Goal: Task Accomplishment & Management: Use online tool/utility

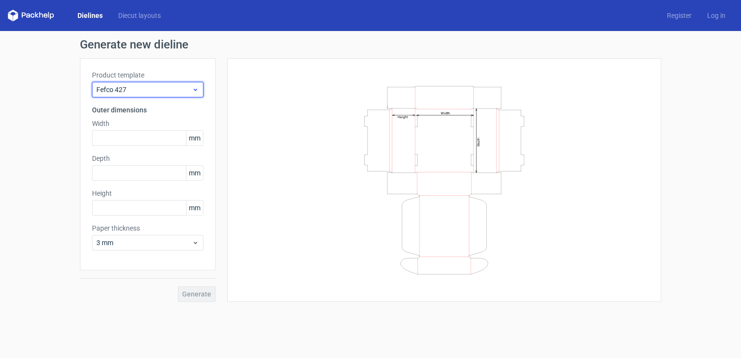
click at [155, 91] on span "Fefco 427" at bounding box center [143, 90] width 95 height 10
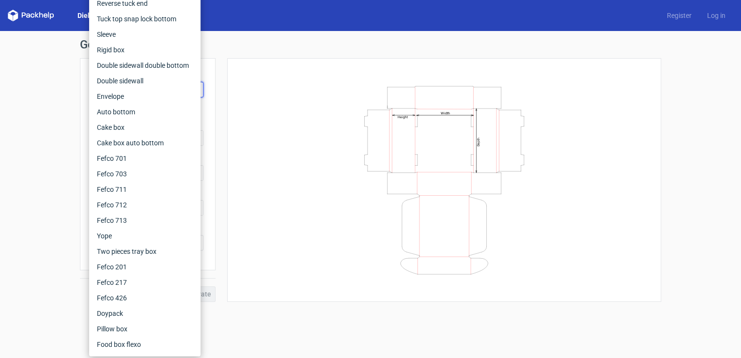
click at [246, 42] on h1 "Generate new dieline" at bounding box center [370, 45] width 581 height 12
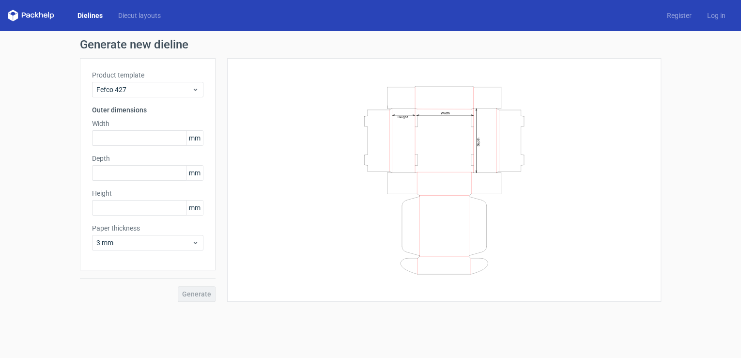
click at [93, 15] on link "Dielines" at bounding box center [90, 16] width 41 height 10
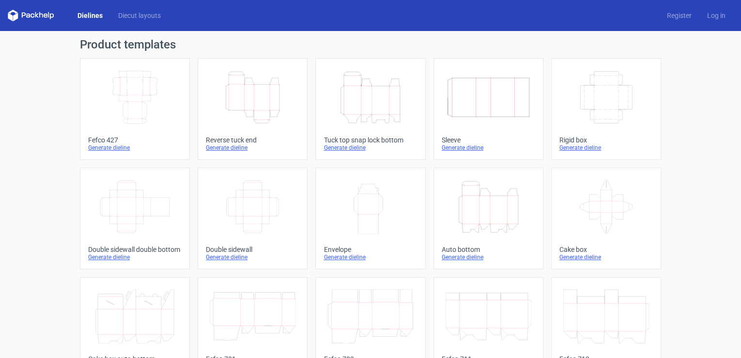
click at [246, 94] on icon "Height Depth Width" at bounding box center [253, 97] width 86 height 54
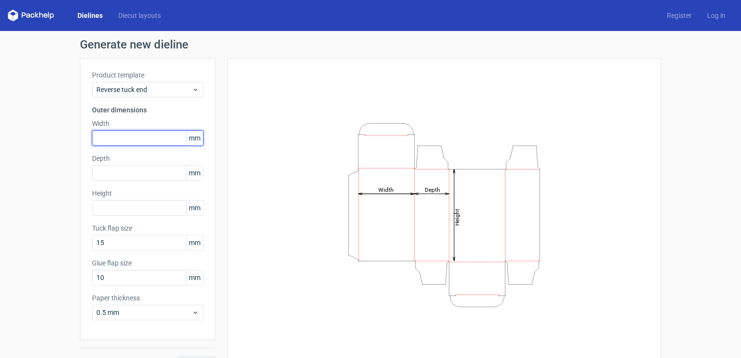
click at [131, 141] on input "text" at bounding box center [147, 137] width 111 height 15
type input "74"
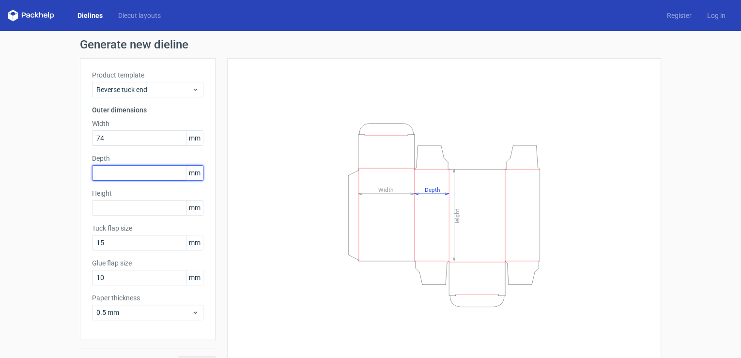
click at [122, 180] on input "text" at bounding box center [147, 172] width 111 height 15
type input "1"
type input "20"
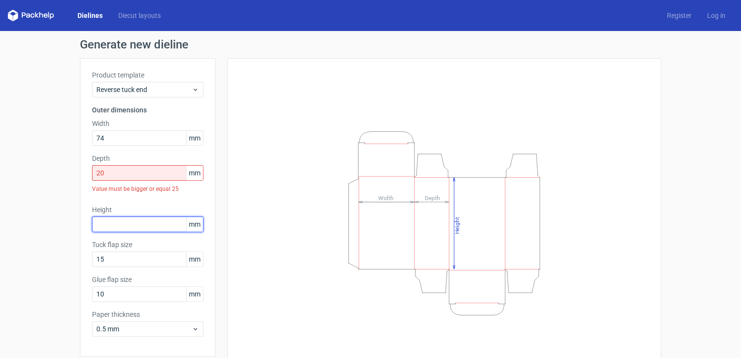
click at [151, 213] on div "Height mm" at bounding box center [147, 218] width 111 height 27
click at [143, 170] on input "20" at bounding box center [147, 172] width 111 height 15
click at [145, 224] on input "text" at bounding box center [147, 224] width 111 height 15
type input "145"
click at [228, 222] on div "Height Depth Width" at bounding box center [444, 223] width 434 height 330
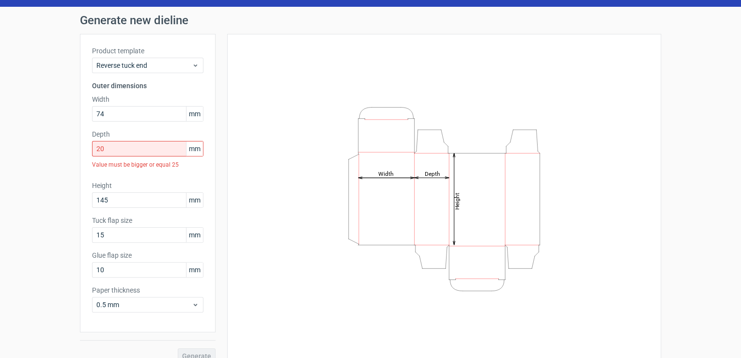
scroll to position [37, 0]
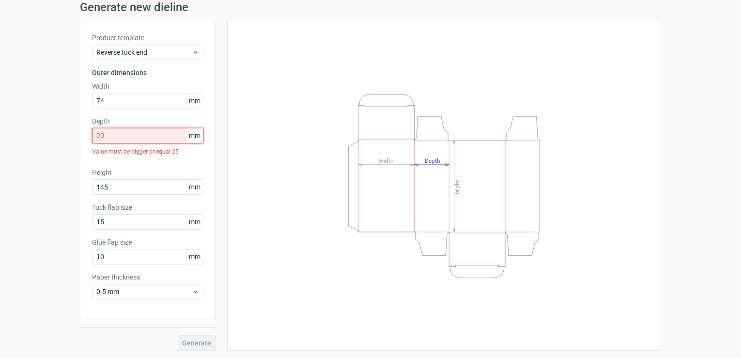
drag, startPoint x: 161, startPoint y: 136, endPoint x: 79, endPoint y: 136, distance: 81.4
click at [80, 136] on div "Product template Reverse tuck end Outer dimensions Width 74 mm Depth 20 mm Valu…" at bounding box center [148, 170] width 136 height 298
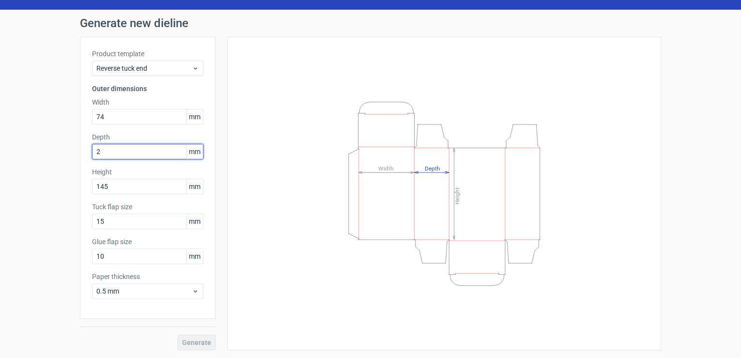
scroll to position [21, 0]
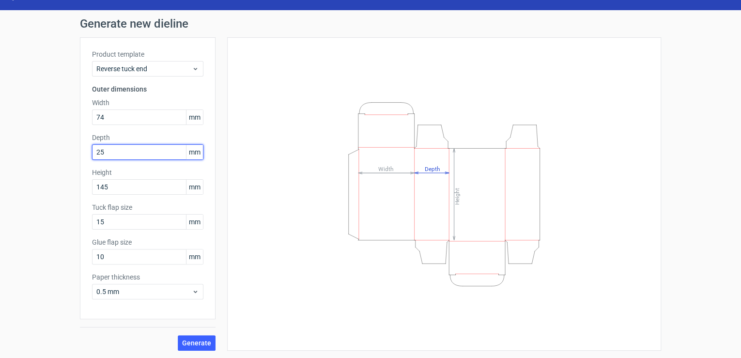
type input "25"
click at [178, 335] on button "Generate" at bounding box center [197, 342] width 38 height 15
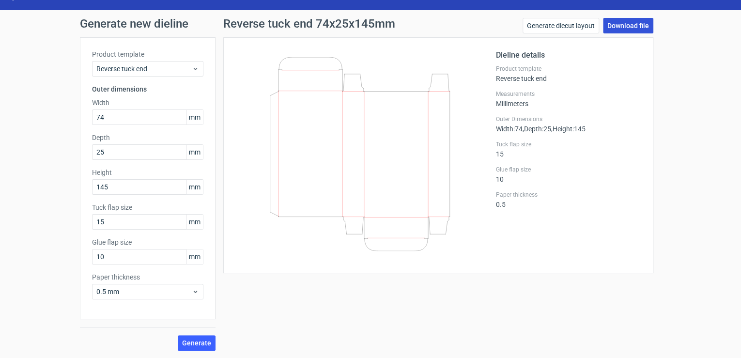
click at [610, 24] on link "Download file" at bounding box center [628, 25] width 50 height 15
